Goal: Transaction & Acquisition: Download file/media

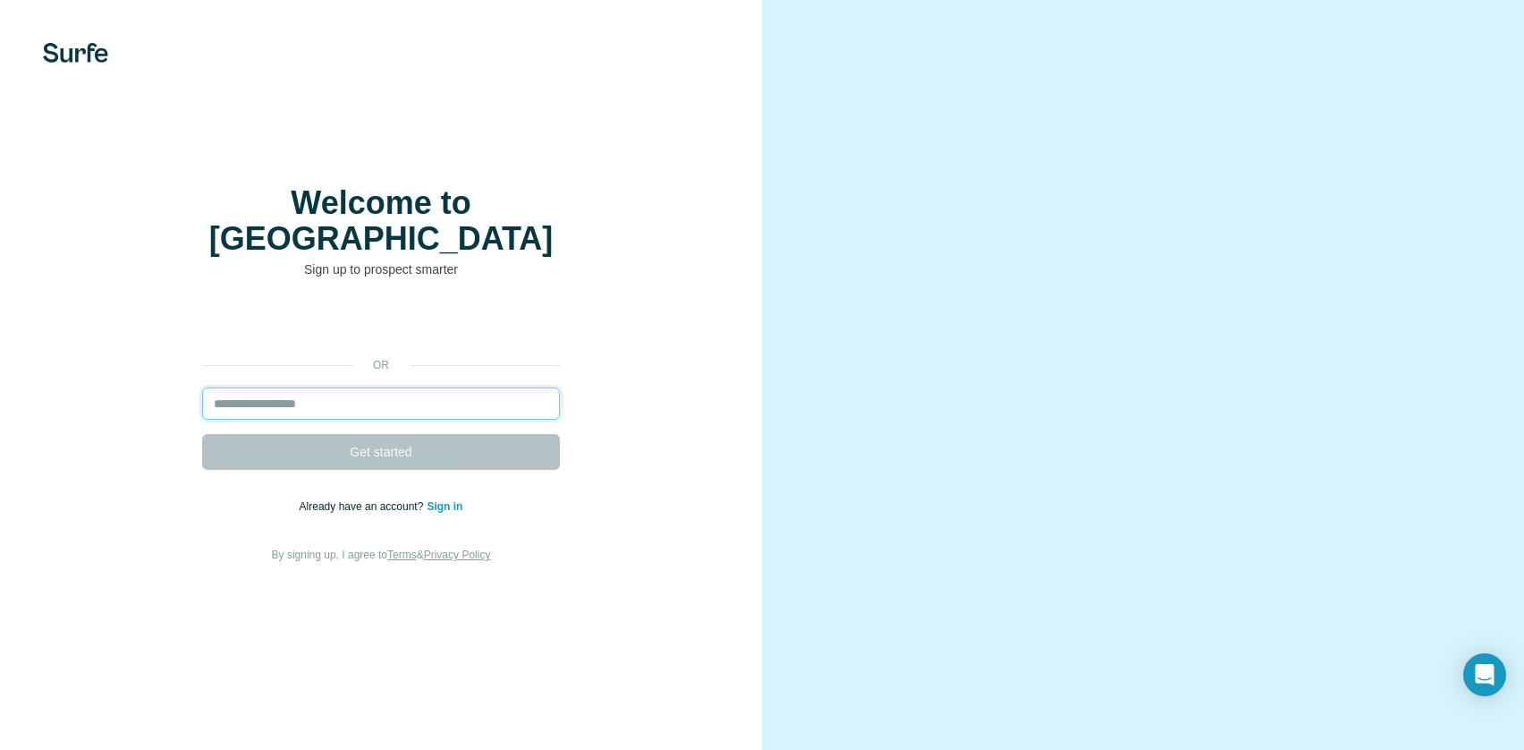
click at [322, 414] on input "email" at bounding box center [381, 403] width 358 height 32
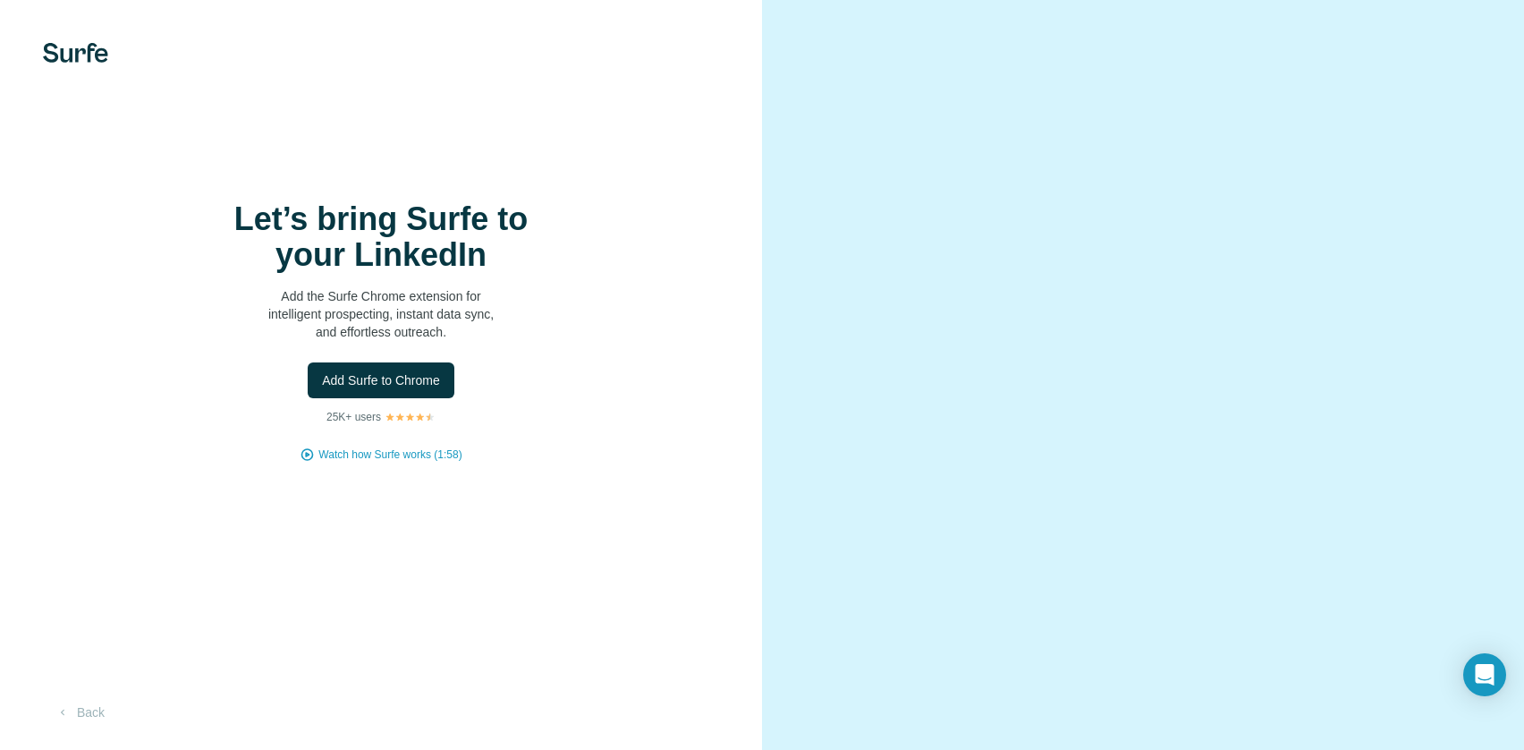
scroll to position [54, 0]
click at [392, 371] on span "Add Surfe to Chrome" at bounding box center [381, 380] width 118 height 18
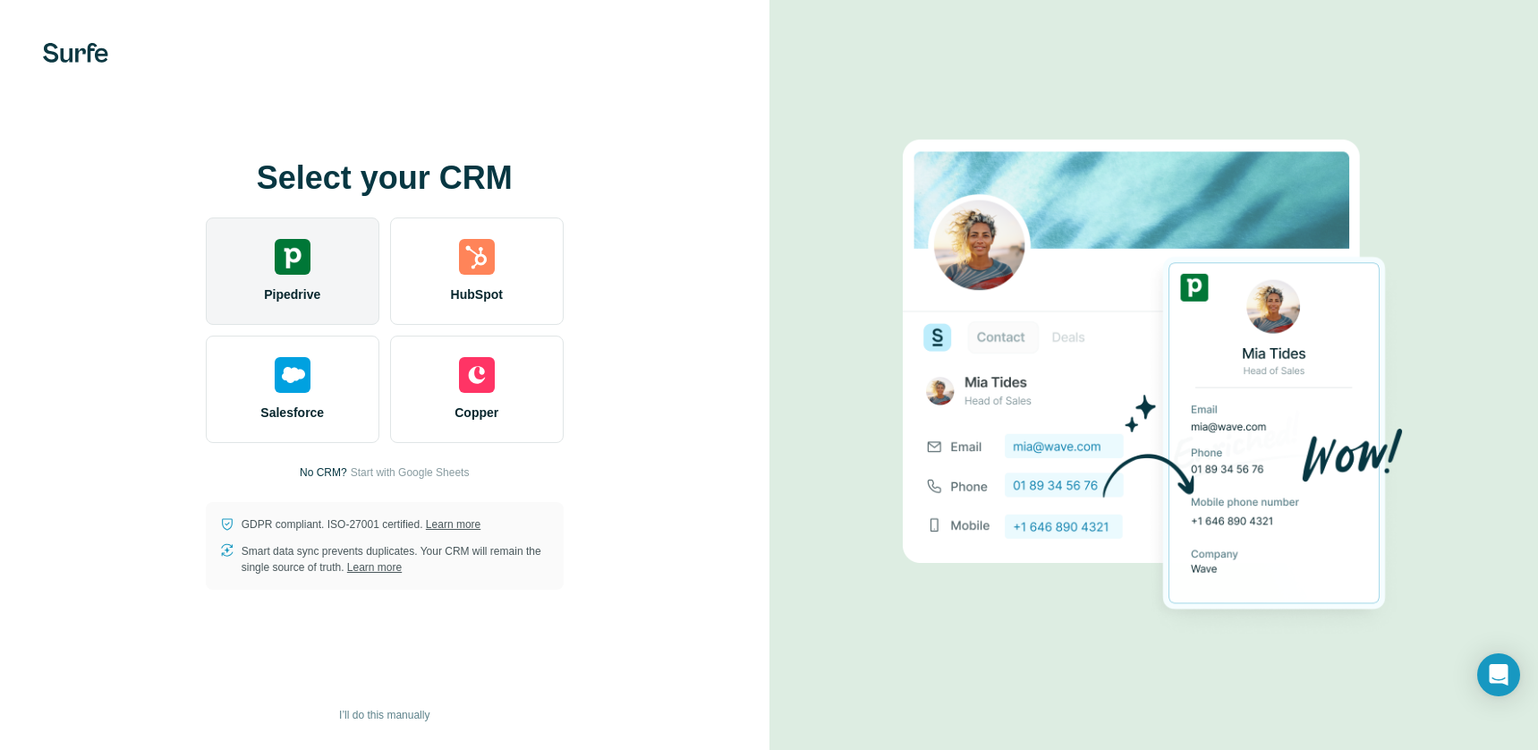
click at [293, 272] on img at bounding box center [293, 257] width 36 height 36
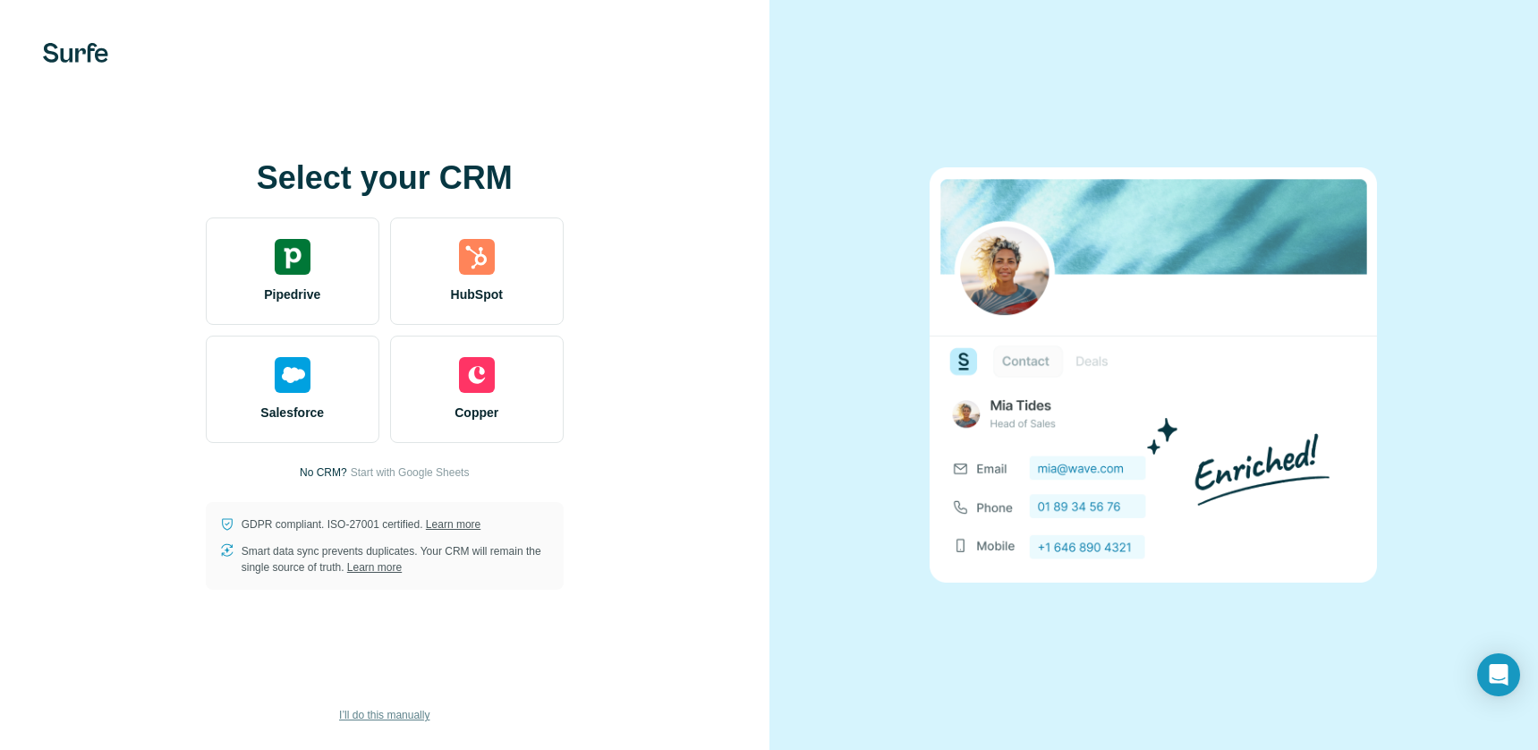
click at [378, 714] on span "I’ll do this manually" at bounding box center [384, 715] width 90 height 16
